Goal: Use online tool/utility: Utilize a website feature to perform a specific function

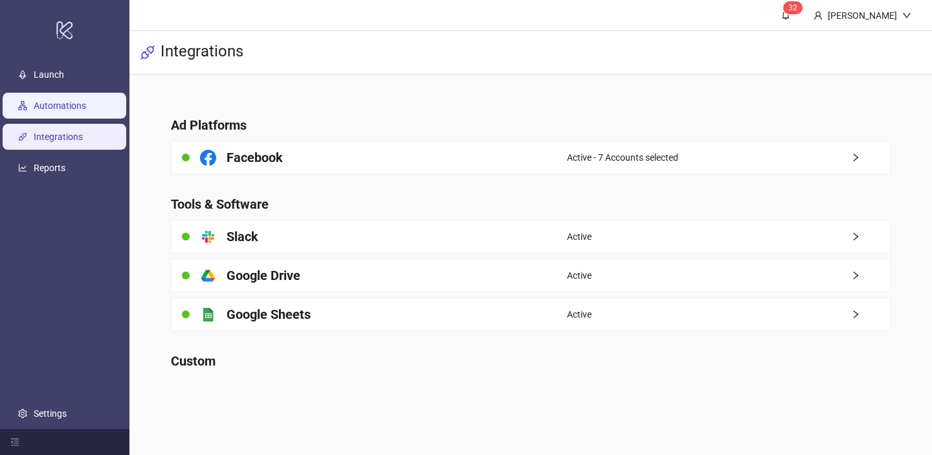
click at [84, 104] on link "Automations" at bounding box center [60, 105] width 52 height 10
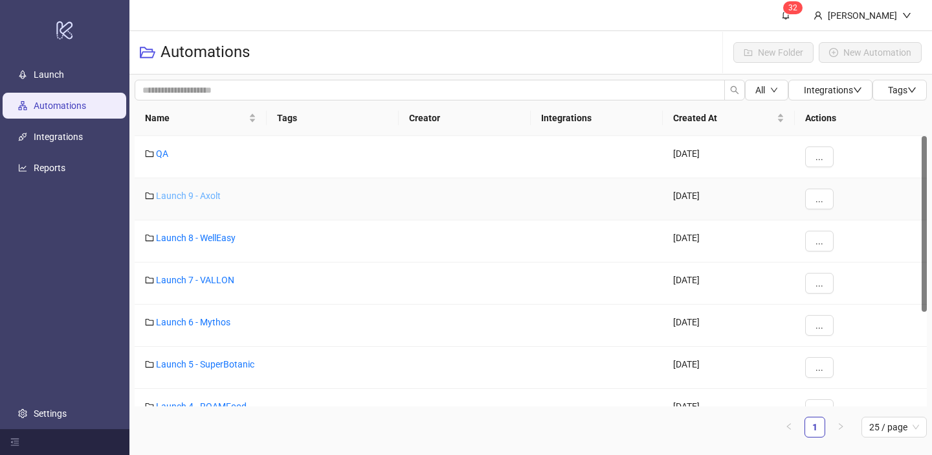
click at [215, 195] on link "Launch 9 - Axolt" at bounding box center [188, 195] width 65 height 10
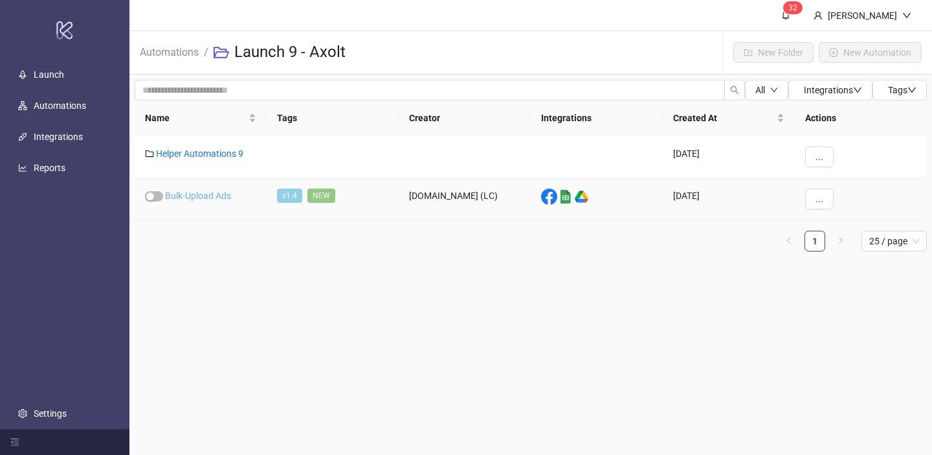
drag, startPoint x: 215, startPoint y: 194, endPoint x: 212, endPoint y: 150, distance: 43.5
click at [212, 150] on link "Helper Automations 9" at bounding box center [199, 153] width 87 height 10
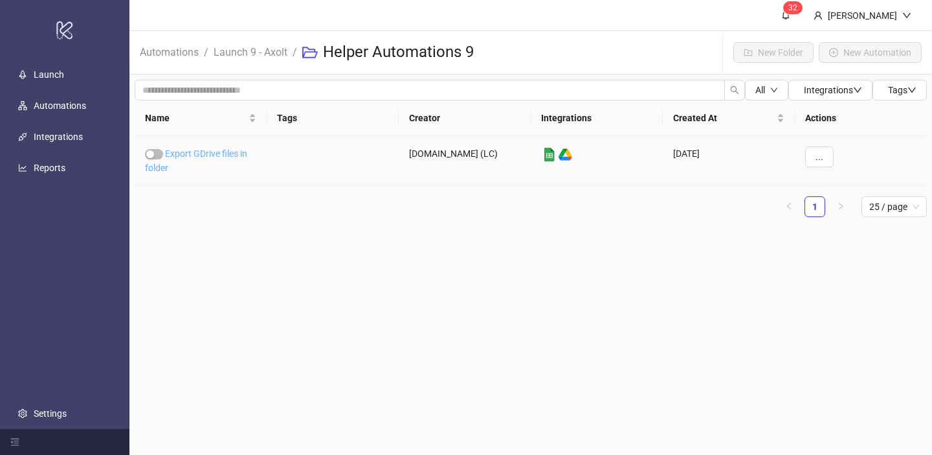
click at [214, 150] on link "Export GDrive files in folder" at bounding box center [196, 160] width 102 height 25
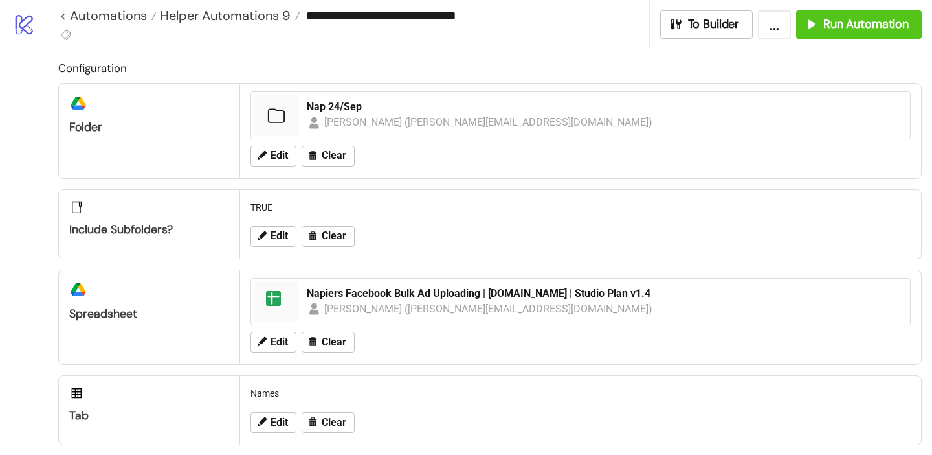
click at [276, 141] on div "Edit Clear" at bounding box center [580, 156] width 671 height 34
click at [275, 153] on span "Edit" at bounding box center [279, 156] width 17 height 12
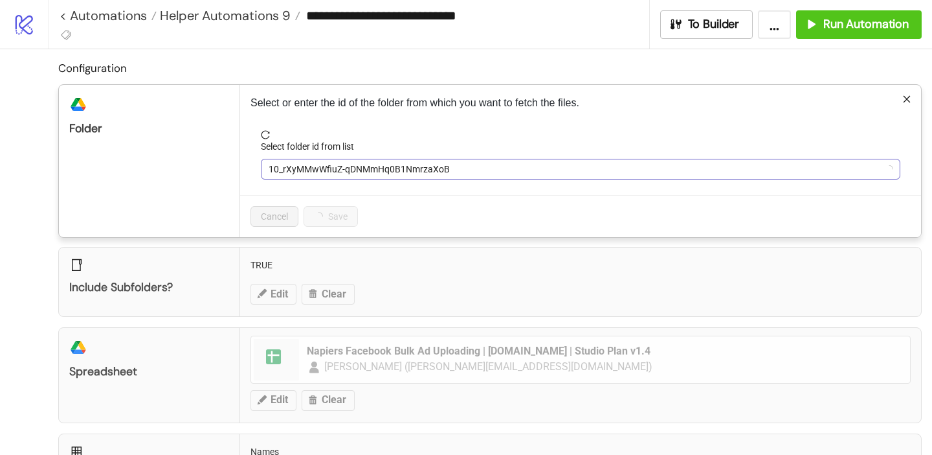
click at [288, 169] on span "10_rXyMMwWfiuZ-qDNMmHq0B1NmrzaXoB" at bounding box center [581, 168] width 624 height 19
click at [288, 169] on span "Nap 24/Sep" at bounding box center [581, 168] width 624 height 19
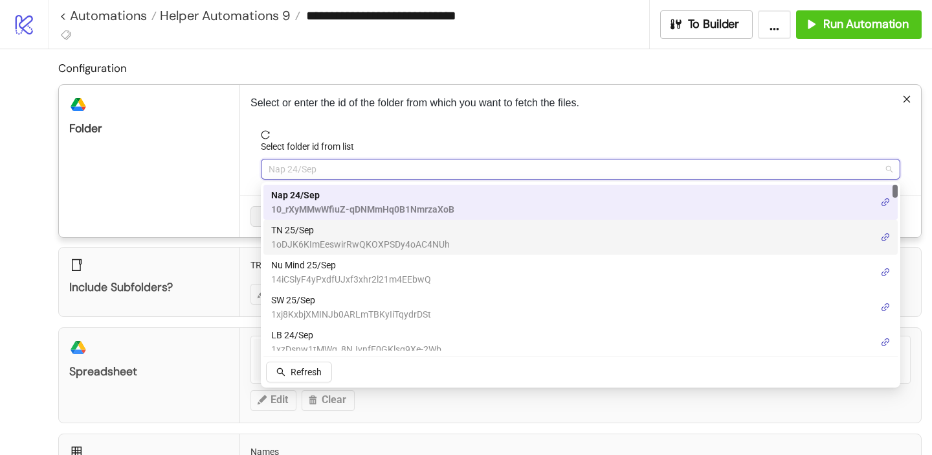
click at [320, 229] on span "TN 25/Sep" at bounding box center [360, 230] width 179 height 14
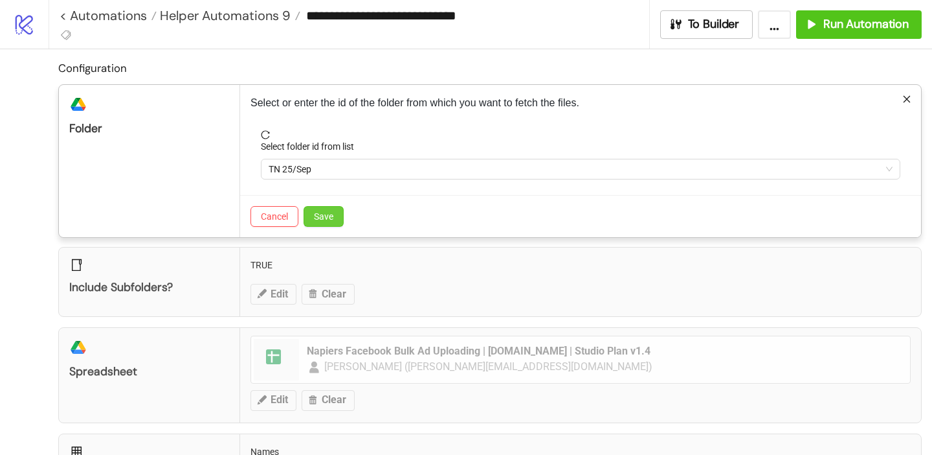
click at [334, 216] on button "Save" at bounding box center [324, 216] width 40 height 21
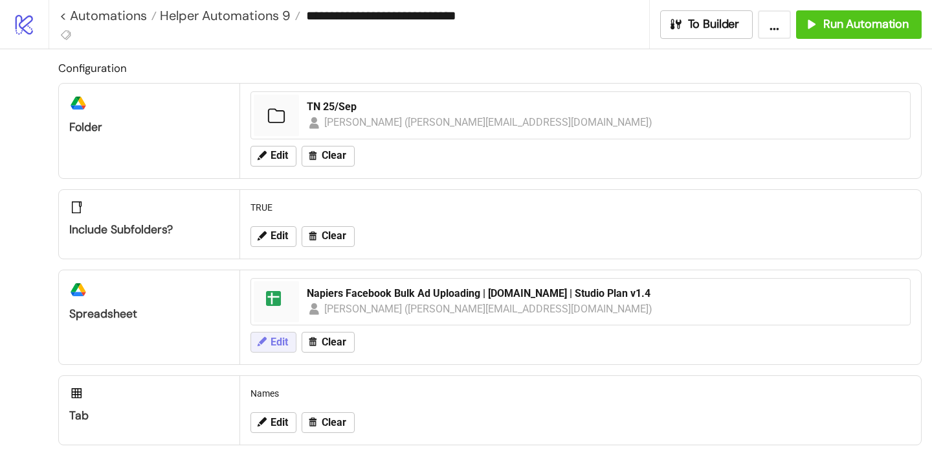
click at [275, 344] on span "Edit" at bounding box center [279, 342] width 17 height 12
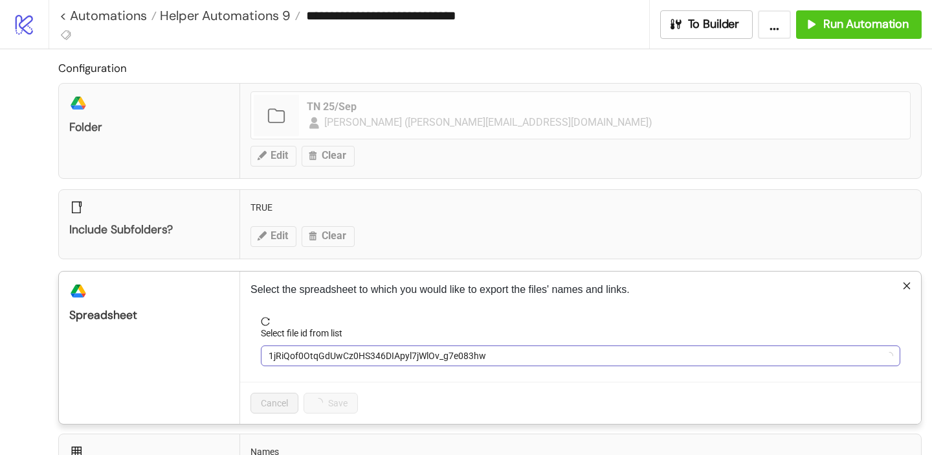
click at [324, 357] on span "1jRiQof0OtqGdUwCz0HS346DIApyl7jWlOv_g7e083hw" at bounding box center [581, 355] width 624 height 19
click at [299, 359] on span "Napiers Facebook Bulk Ad Uploading | [DOMAIN_NAME] | Studio Plan v1.4" at bounding box center [581, 355] width 624 height 19
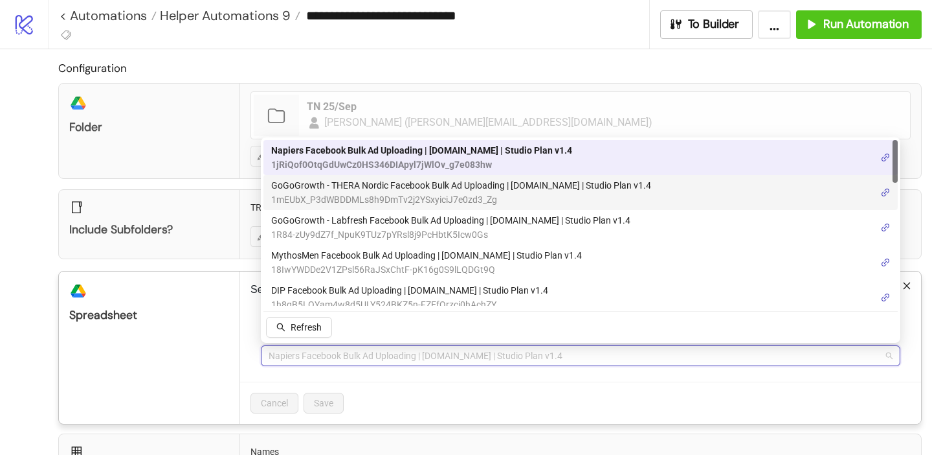
click at [314, 186] on span "GoGoGrowth - THERA Nordic Facebook Bulk Ad Uploading | [DOMAIN_NAME] | Studio P…" at bounding box center [461, 185] width 380 height 14
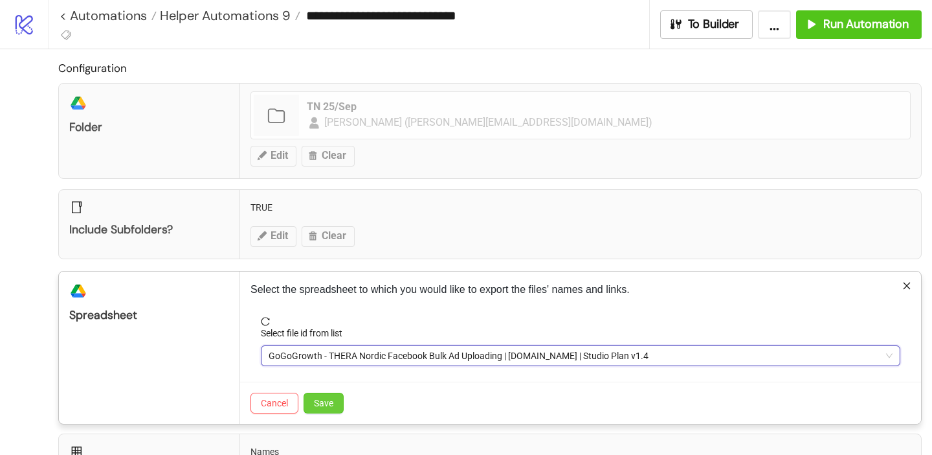
click at [317, 405] on span "Save" at bounding box center [323, 403] width 19 height 10
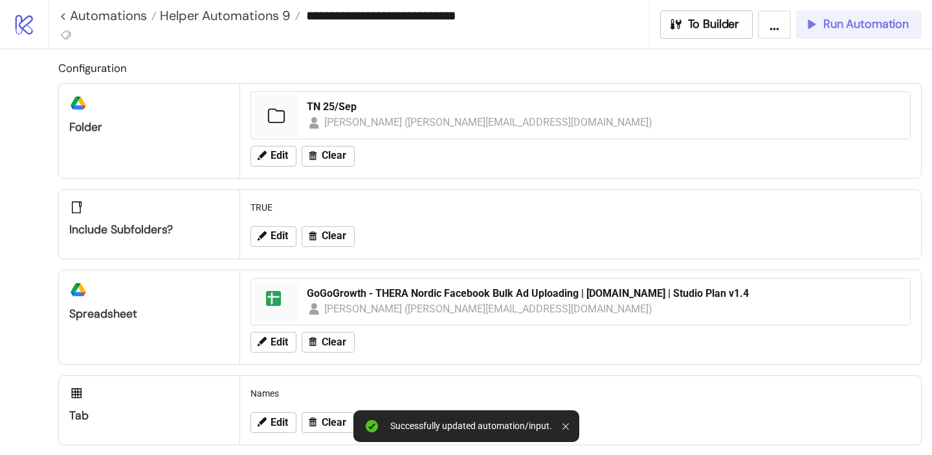
click at [871, 22] on span "Run Automation" at bounding box center [866, 24] width 85 height 15
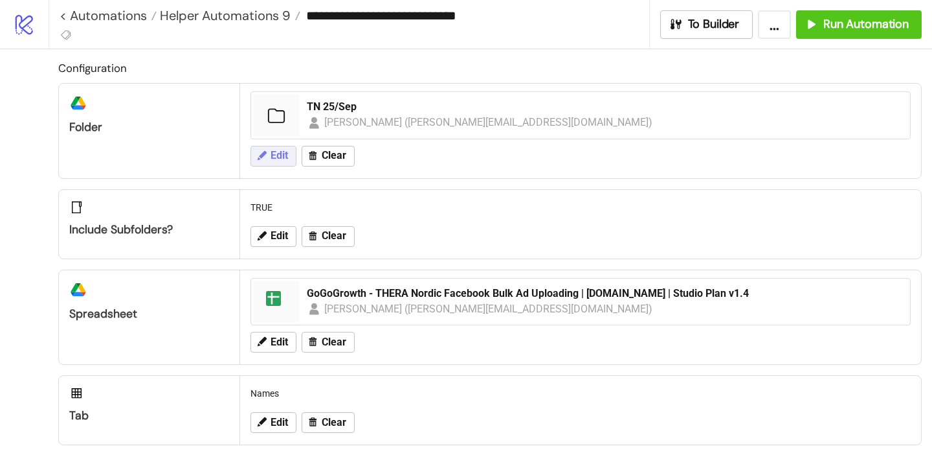
click at [286, 158] on span "Edit" at bounding box center [279, 156] width 17 height 12
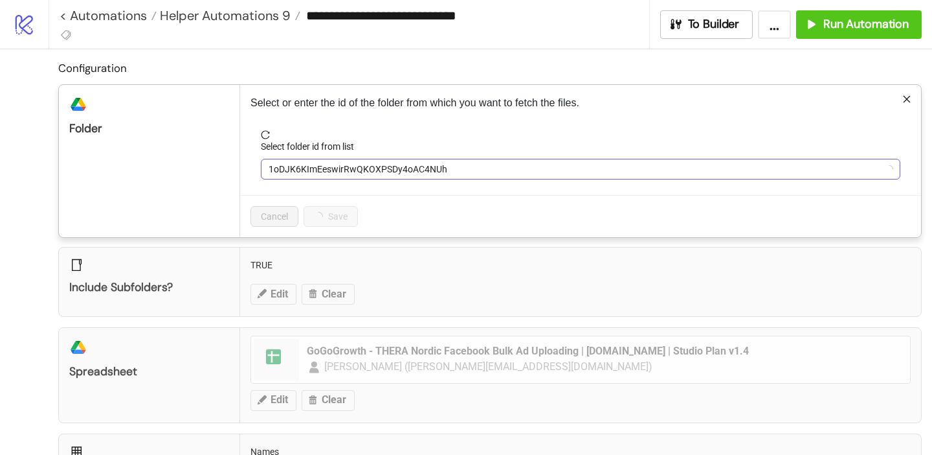
click at [300, 170] on span "1oDJK6KImEeswirRwQKOXPSDy4oAC4NUh" at bounding box center [581, 168] width 624 height 19
click at [310, 169] on span "TN 25/Sep" at bounding box center [581, 168] width 624 height 19
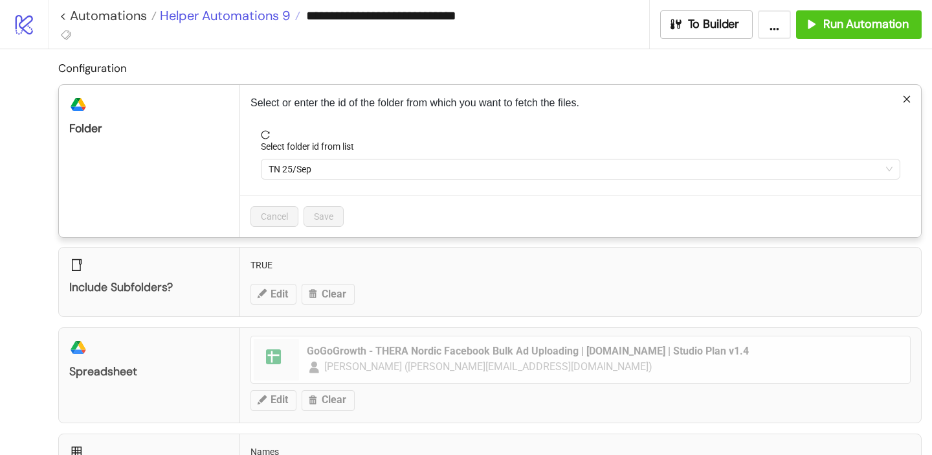
click at [261, 12] on span "Helper Automations 9" at bounding box center [224, 15] width 134 height 17
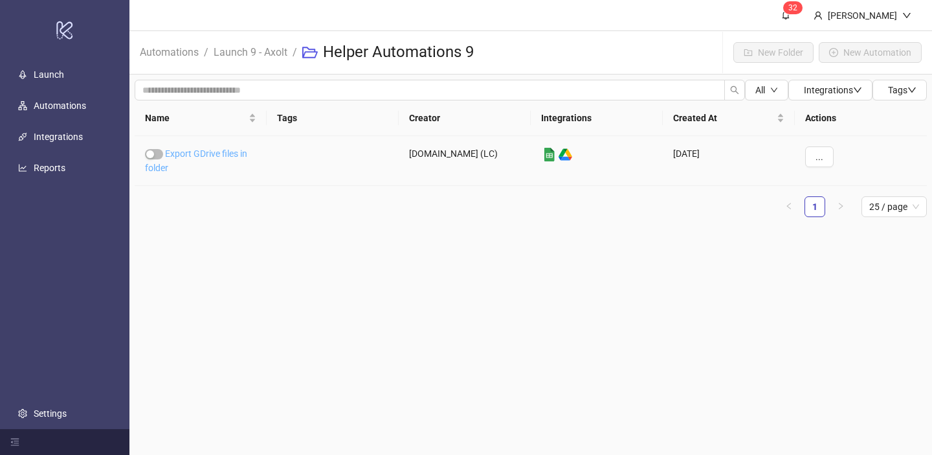
click at [218, 152] on link "Export GDrive files in folder" at bounding box center [196, 160] width 102 height 25
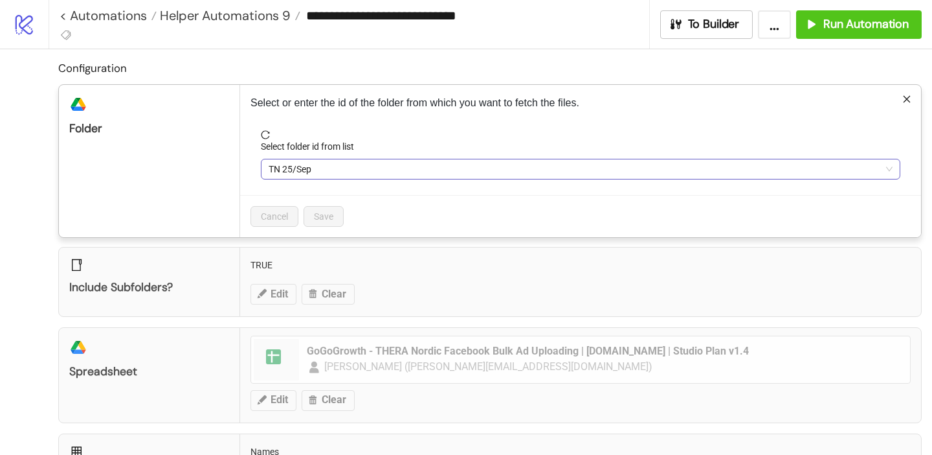
click at [356, 170] on span "TN 25/Sep" at bounding box center [581, 168] width 624 height 19
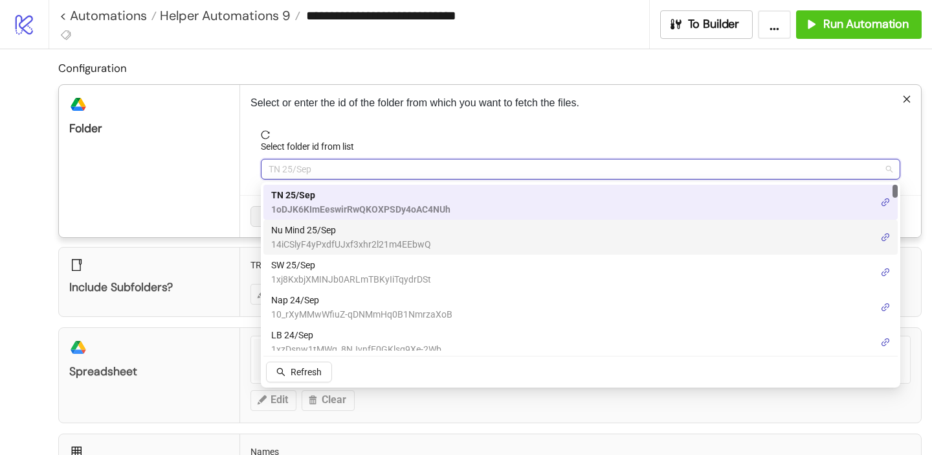
click at [319, 227] on span "Nu Mind 25/Sep" at bounding box center [351, 230] width 160 height 14
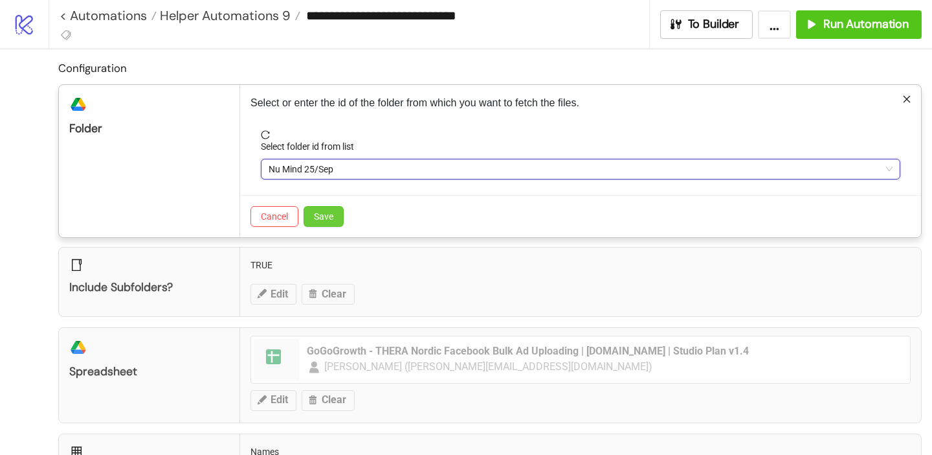
click at [319, 223] on button "Save" at bounding box center [324, 216] width 40 height 21
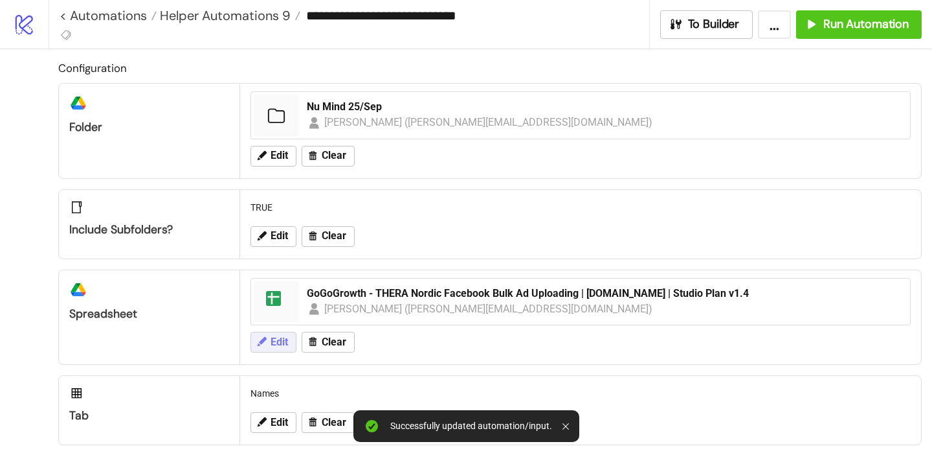
click at [275, 340] on span "Edit" at bounding box center [279, 342] width 17 height 12
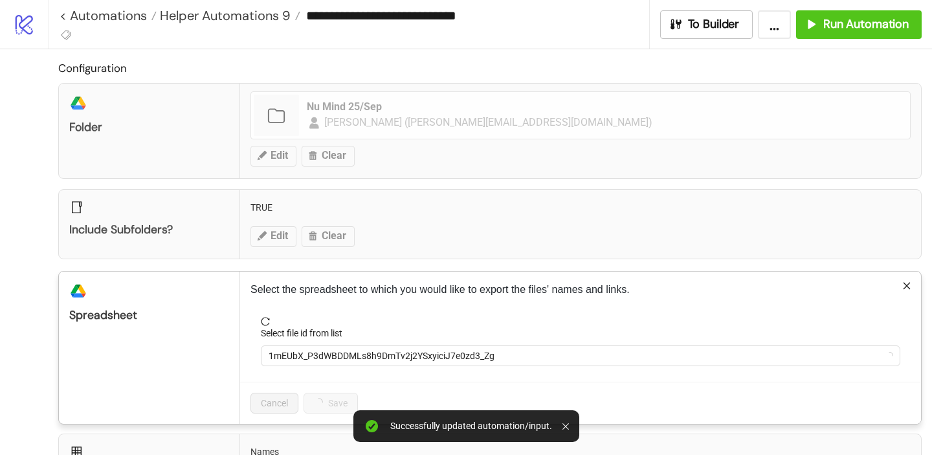
click at [346, 337] on label "Select file id from list" at bounding box center [306, 333] width 90 height 14
click at [346, 346] on input "Select file id from list" at bounding box center [575, 355] width 613 height 19
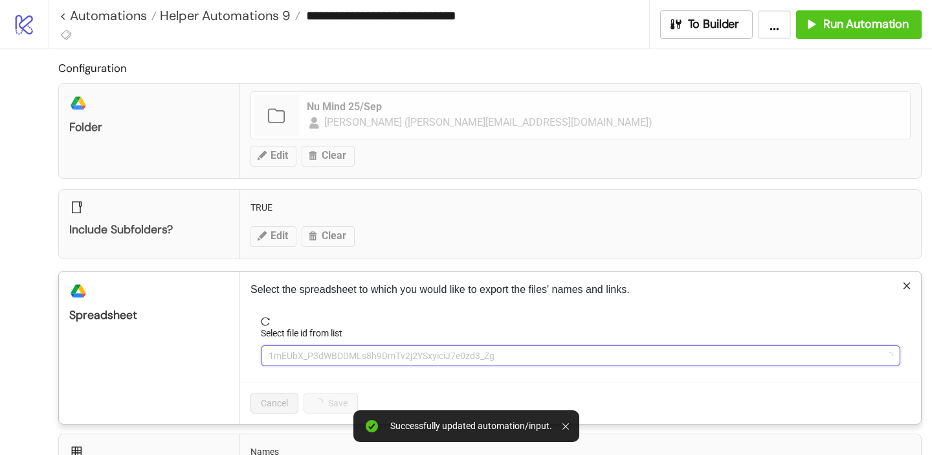
click at [346, 350] on span "1mEUbX_P3dWBDDMLs8h9DmTv2j2YSxyiciJ7e0zd3_Zg" at bounding box center [581, 355] width 624 height 19
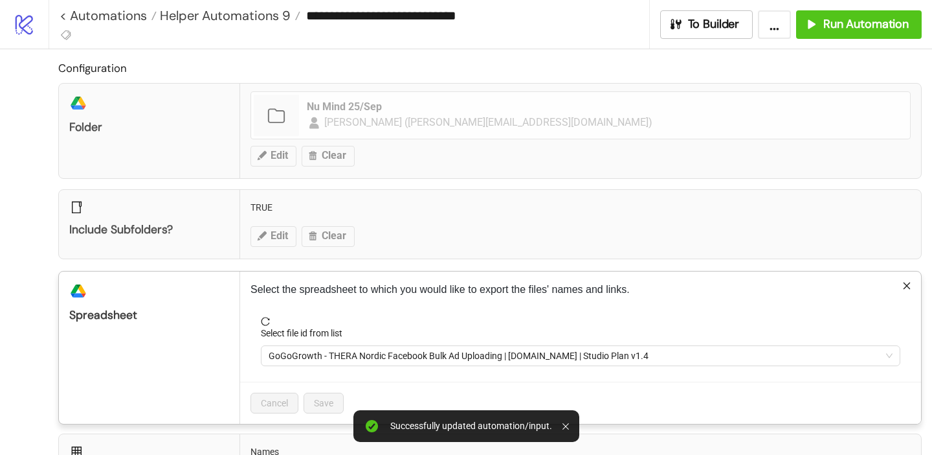
click at [346, 350] on span "GoGoGrowth - THERA Nordic Facebook Bulk Ad Uploading | [DOMAIN_NAME] | Studio P…" at bounding box center [581, 355] width 624 height 19
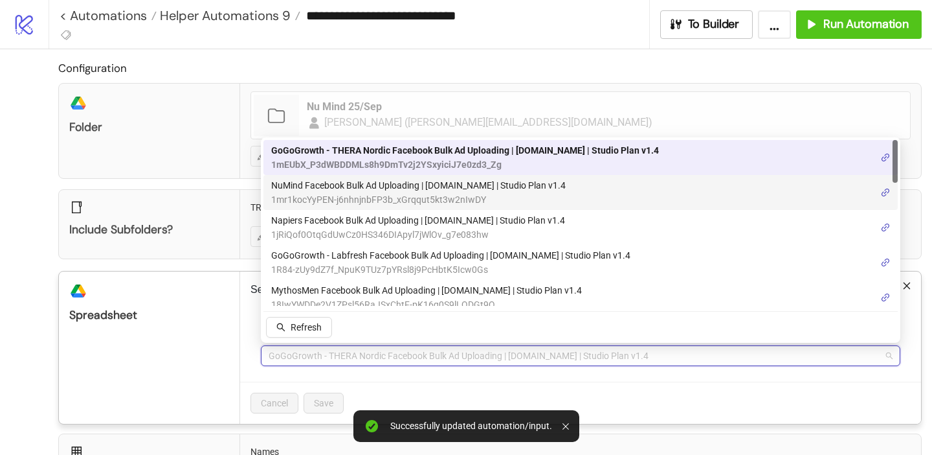
click at [363, 192] on span "NuMind Facebook Bulk Ad Uploading | [DOMAIN_NAME] | Studio Plan v1.4" at bounding box center [418, 185] width 295 height 14
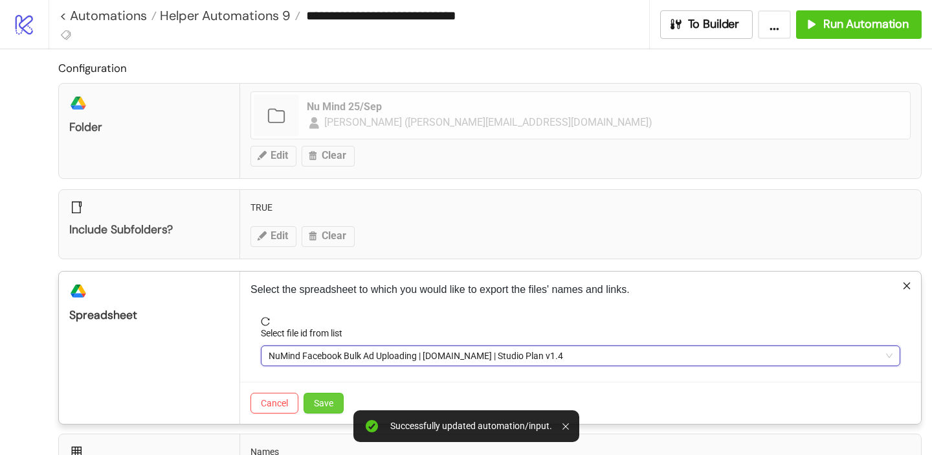
click at [326, 411] on button "Save" at bounding box center [324, 402] width 40 height 21
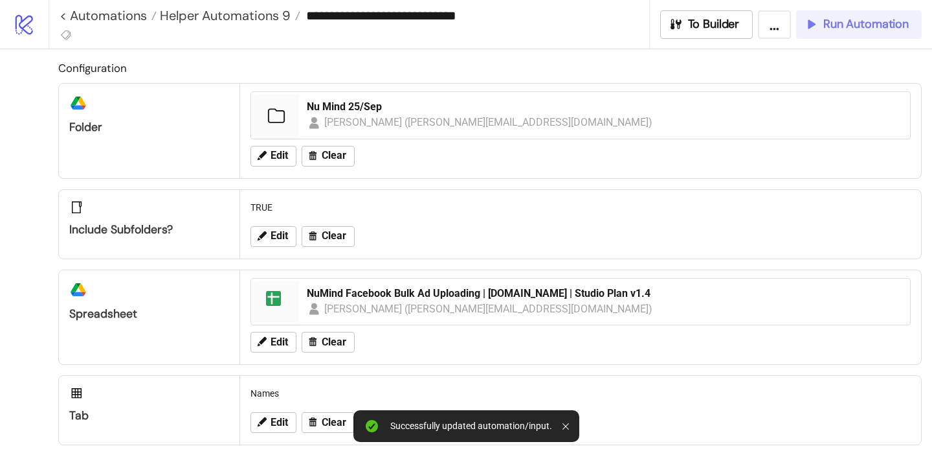
click at [833, 30] on span "Run Automation" at bounding box center [866, 24] width 85 height 15
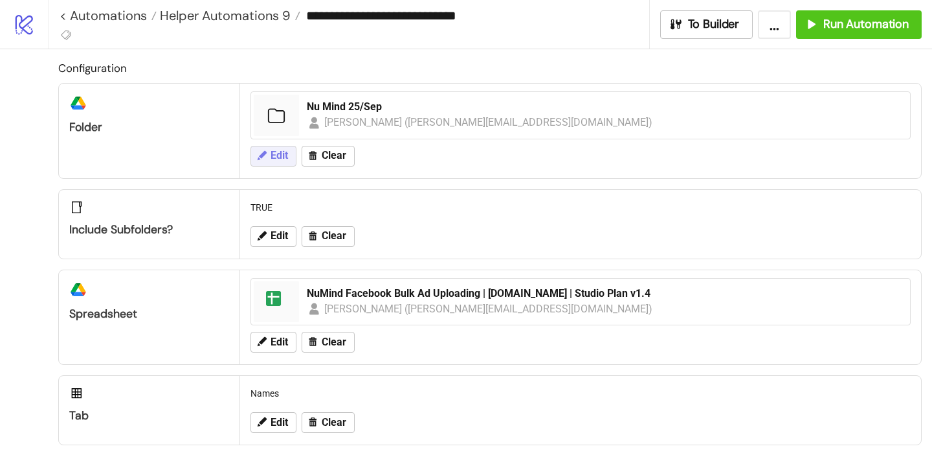
click at [268, 164] on button "Edit" at bounding box center [274, 156] width 46 height 21
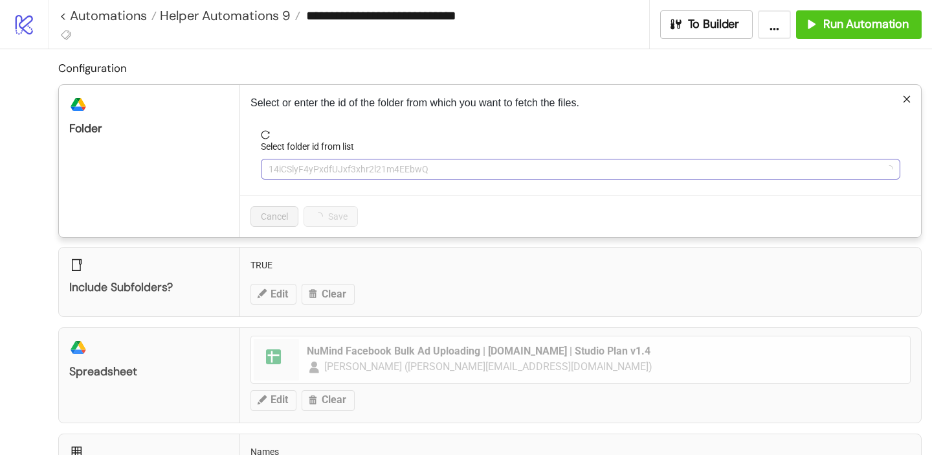
click at [297, 175] on span "14iCSlyF4yPxdfUJxf3xhr2l21m4EEbwQ" at bounding box center [581, 168] width 624 height 19
click at [297, 174] on span "Nu Mind 25/Sep" at bounding box center [581, 168] width 624 height 19
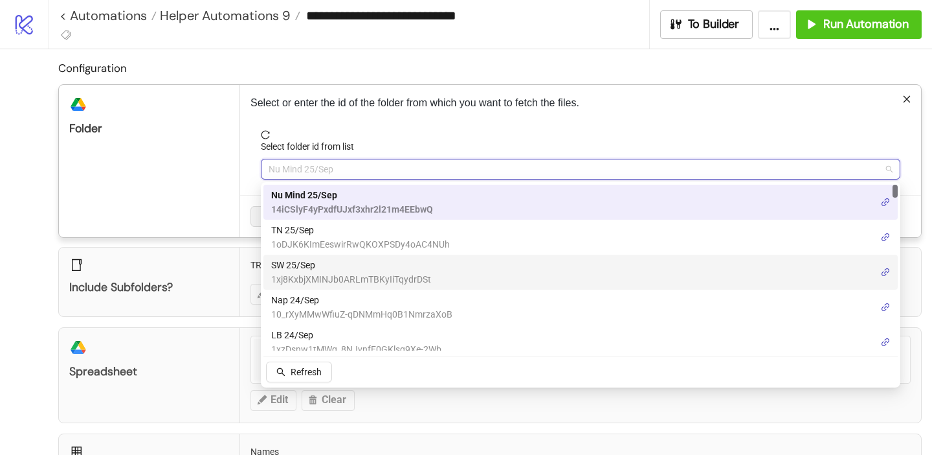
click at [299, 272] on span "1xj8KxbjXMINJb0ARLmTBKyIiTqydrDSt" at bounding box center [351, 279] width 160 height 14
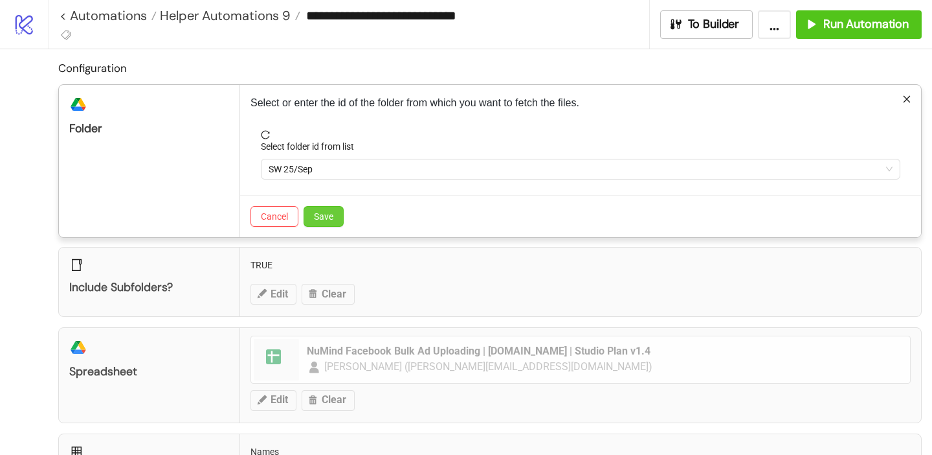
click at [324, 219] on span "Save" at bounding box center [323, 216] width 19 height 10
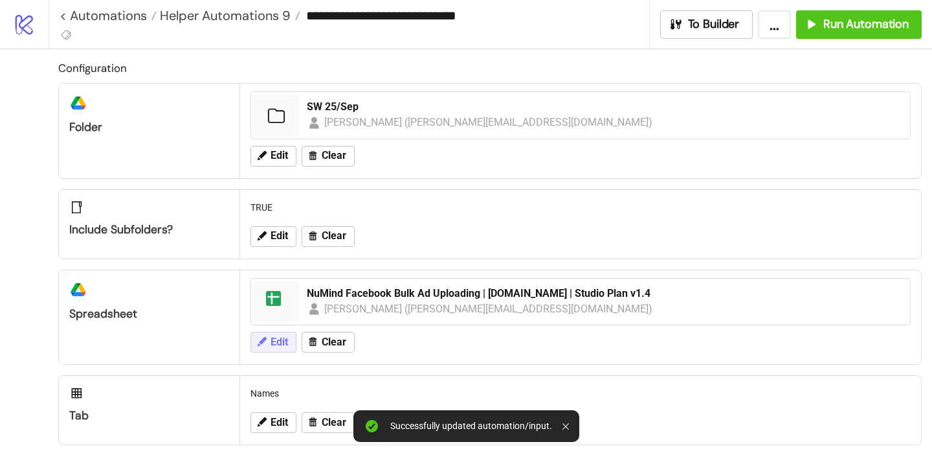
click at [283, 345] on span "Edit" at bounding box center [279, 342] width 17 height 12
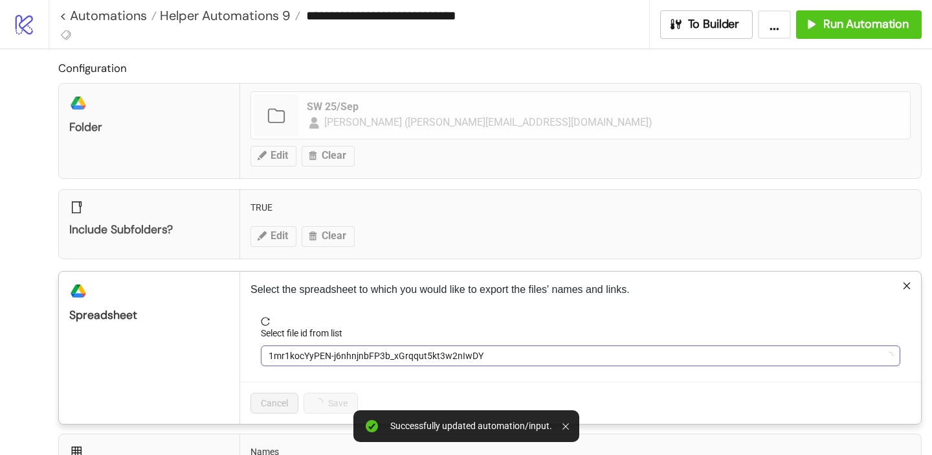
click at [311, 348] on span "1mr1kocYyPEN-j6nhnjnbFP3b_xGrqqut5kt3w2nIwDY" at bounding box center [581, 355] width 624 height 19
click at [311, 348] on span "NuMind Facebook Bulk Ad Uploading | [DOMAIN_NAME] | Studio Plan v1.4" at bounding box center [581, 355] width 624 height 19
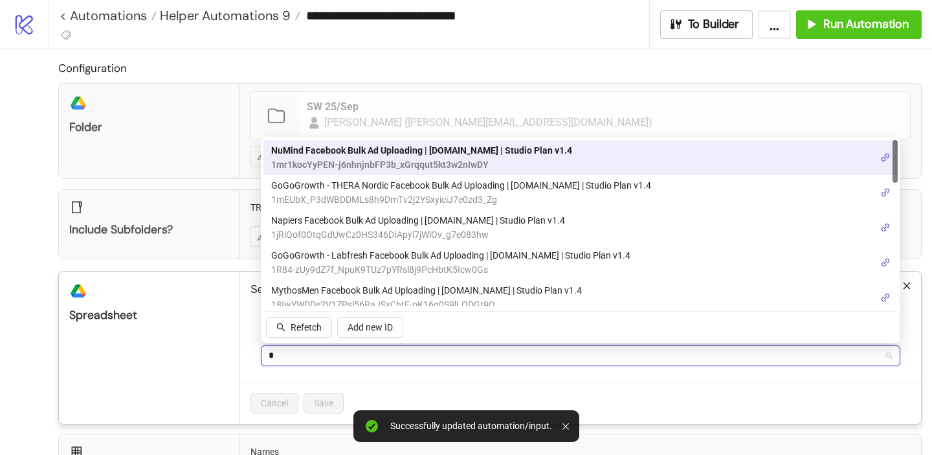
type input "**"
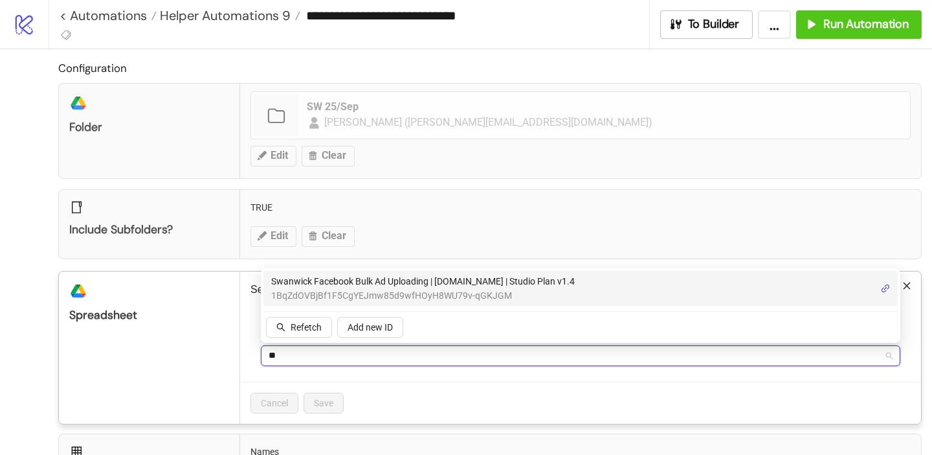
click at [319, 276] on span "Swanwick Facebook Bulk Ad Uploading | [DOMAIN_NAME] | Studio Plan v1.4" at bounding box center [423, 281] width 304 height 14
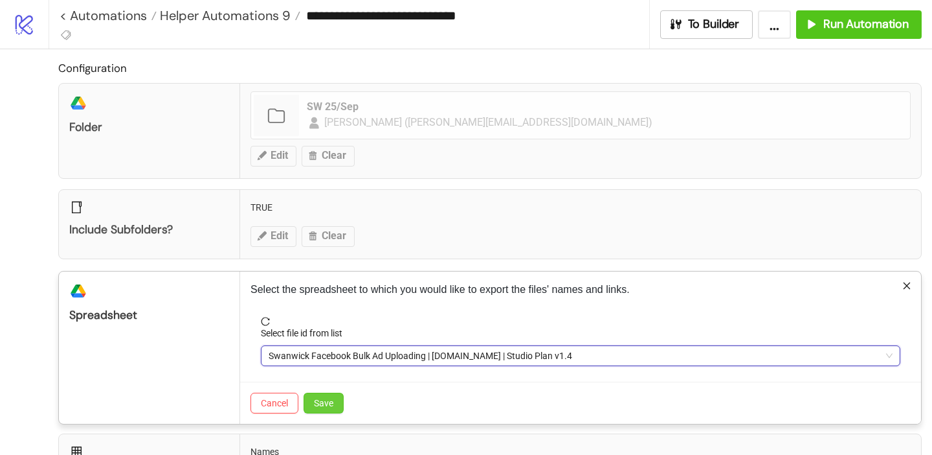
click at [324, 402] on span "Save" at bounding box center [323, 403] width 19 height 10
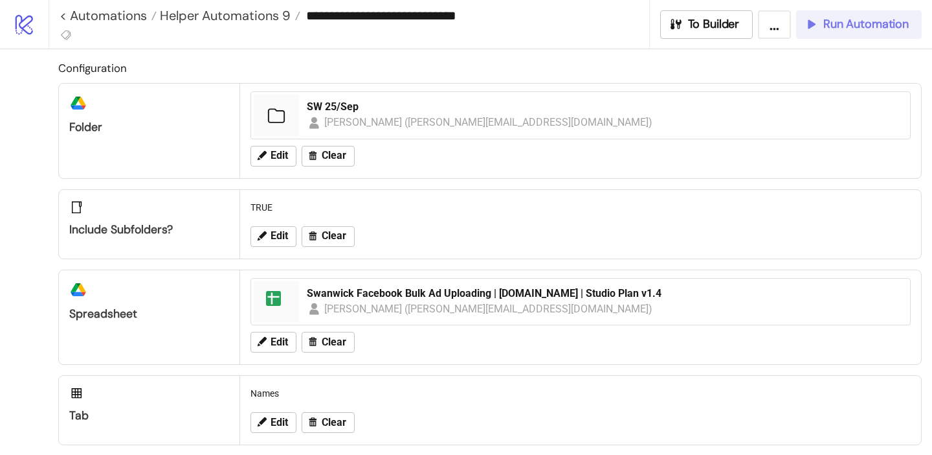
click at [828, 11] on button "Run Automation" at bounding box center [859, 24] width 126 height 28
